Goal: Task Accomplishment & Management: Use online tool/utility

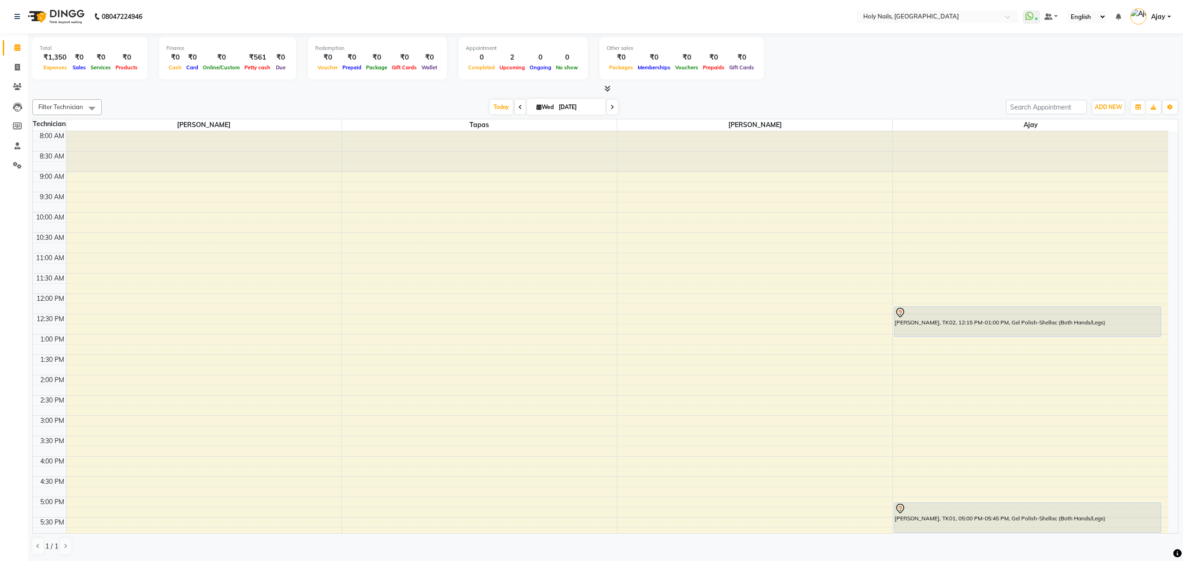
scroll to position [134, 0]
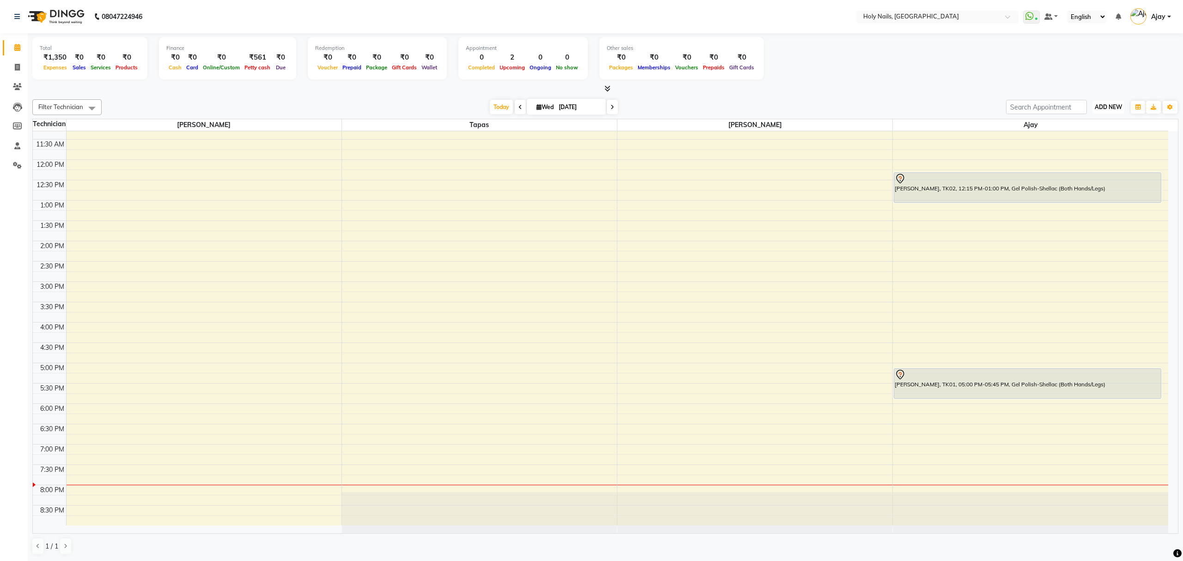
click at [1102, 106] on span "ADD NEW" at bounding box center [1108, 107] width 27 height 7
click at [1090, 152] on link "Add Expense" at bounding box center [1087, 149] width 73 height 12
select select "1"
select select "5048"
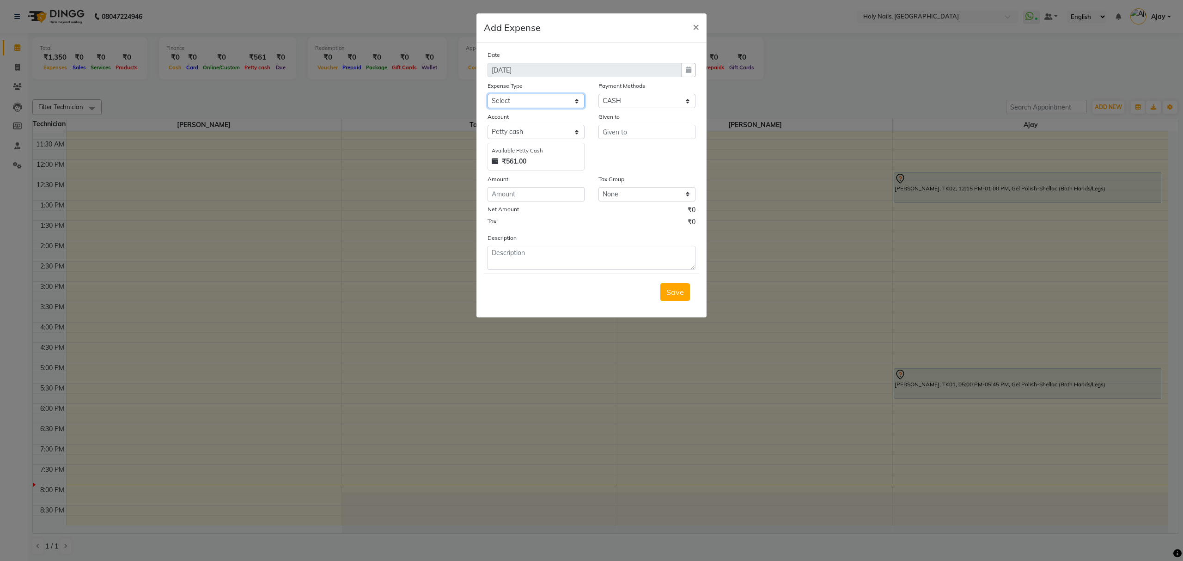
click at [578, 104] on select "Select Advance Salary Bank charges Car maintenance Cash transfer to bank Cash t…" at bounding box center [536, 101] width 97 height 14
select select "10676"
click at [696, 29] on span "×" at bounding box center [696, 26] width 6 height 14
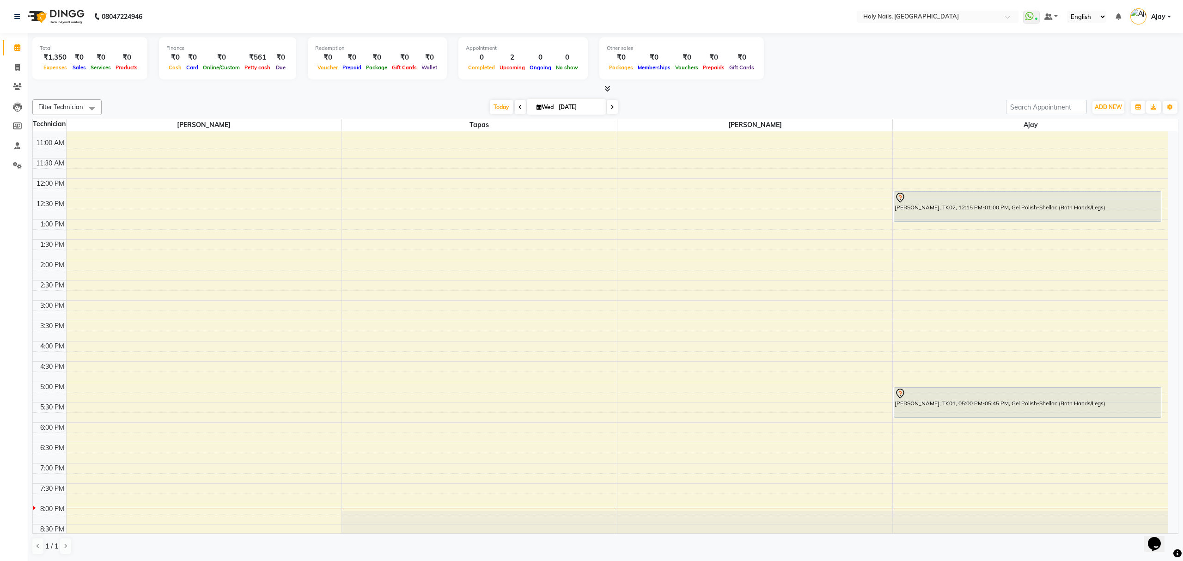
scroll to position [134, 0]
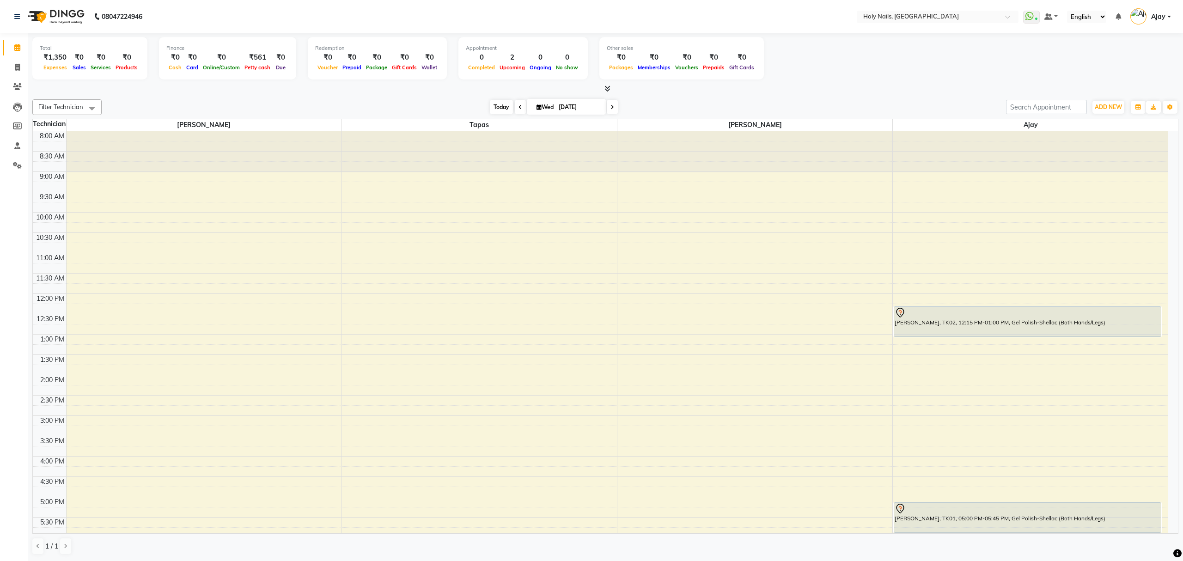
click at [494, 108] on span "Today" at bounding box center [501, 107] width 23 height 14
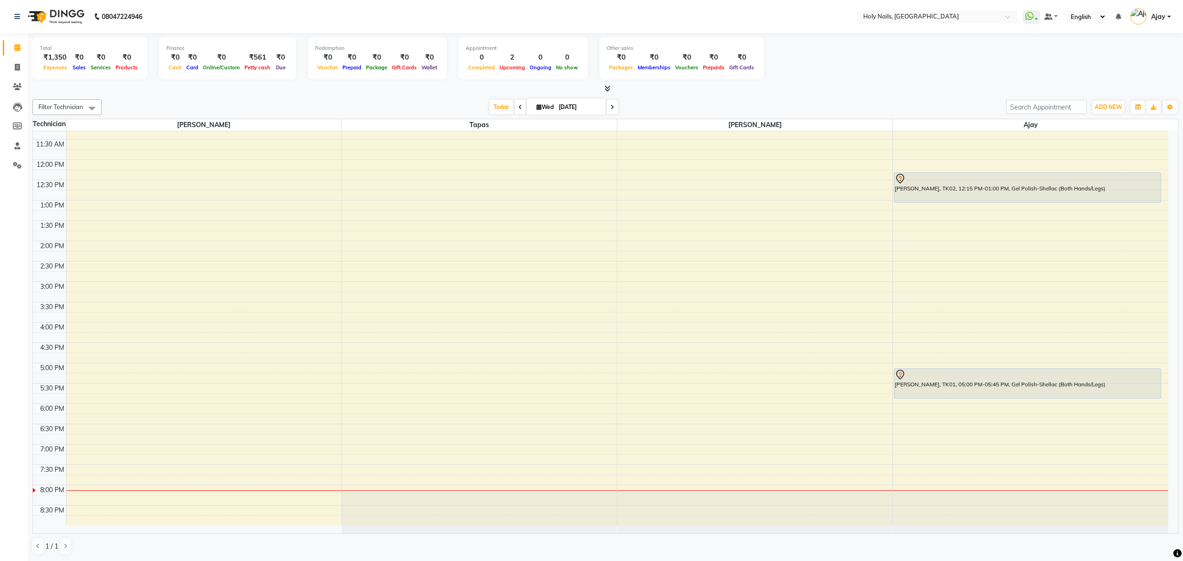
click at [611, 106] on icon at bounding box center [613, 107] width 4 height 6
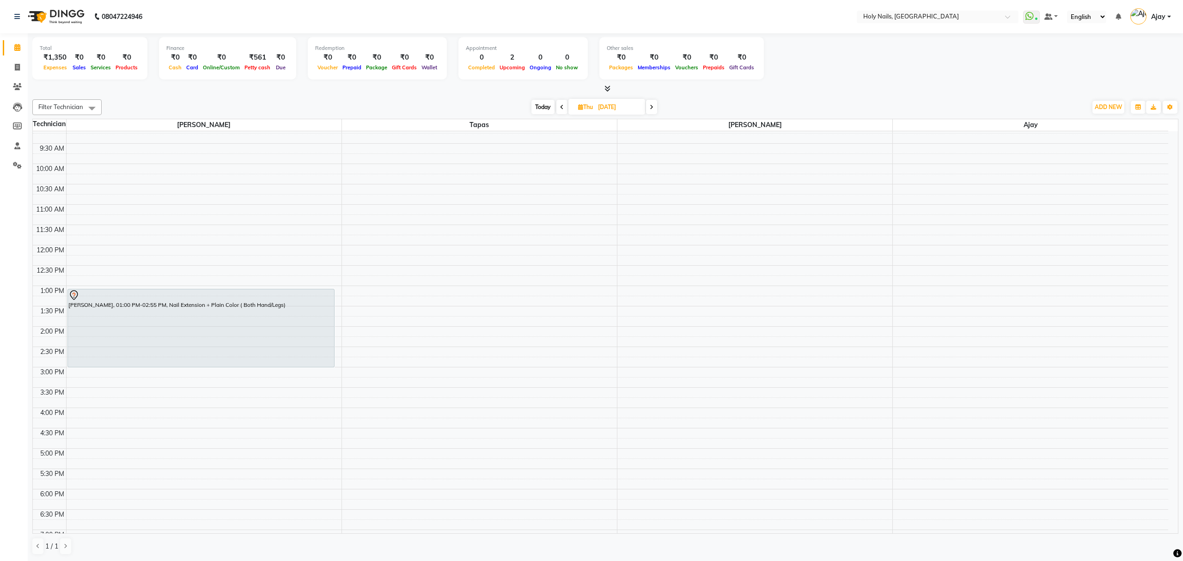
scroll to position [134, 0]
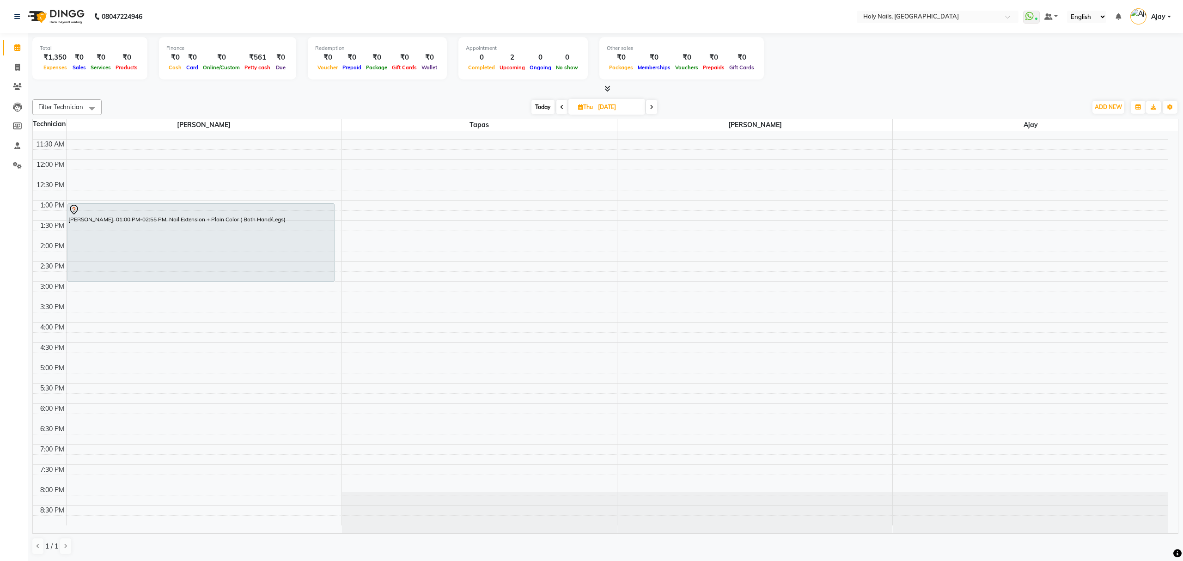
click at [542, 113] on span "Today" at bounding box center [543, 107] width 23 height 14
type input "[DATE]"
